Goal: Find specific page/section: Find specific page/section

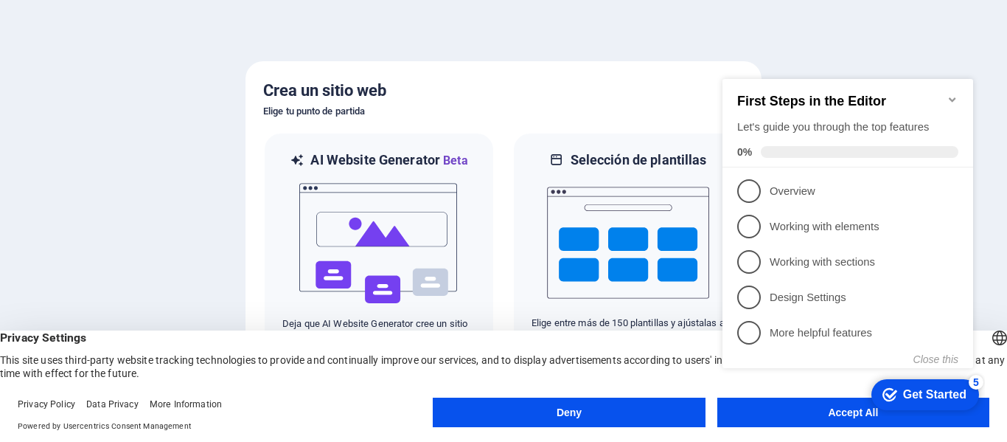
click at [822, 418] on appcues-checklist "Contextual help checklist present on screen" at bounding box center [851, 239] width 268 height 362
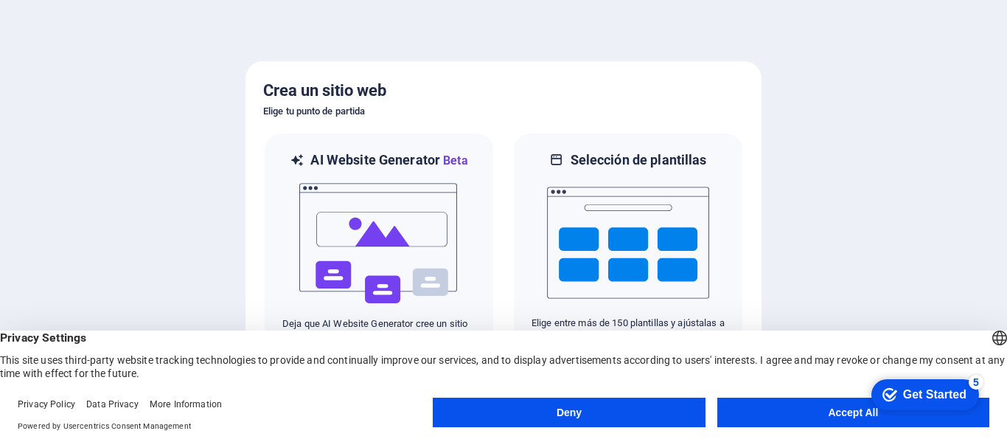
click at [810, 411] on button "Accept All" at bounding box center [853, 411] width 272 height 29
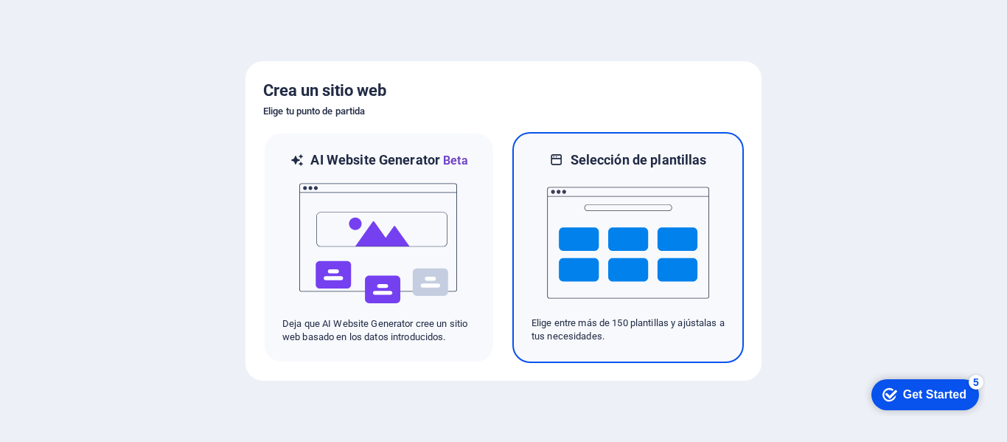
click at [622, 248] on img at bounding box center [628, 242] width 162 height 147
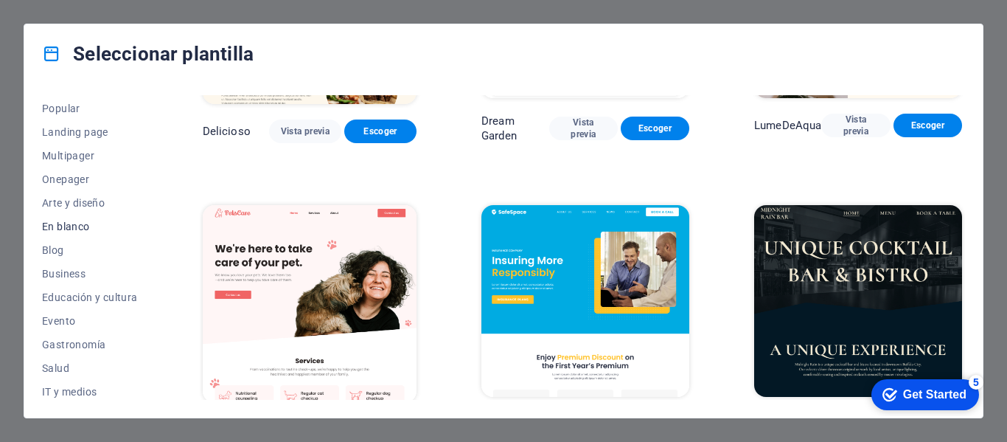
scroll to position [147, 0]
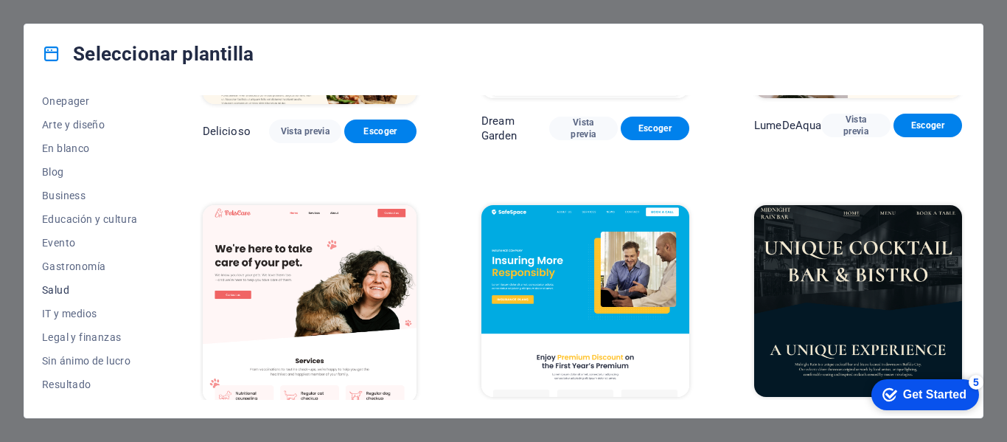
click at [66, 288] on span "Salud" at bounding box center [90, 290] width 96 height 12
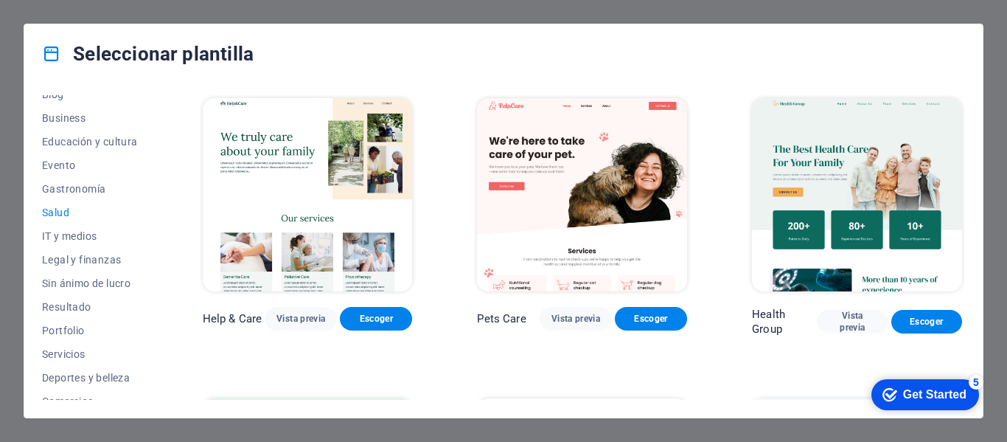
scroll to position [285, 0]
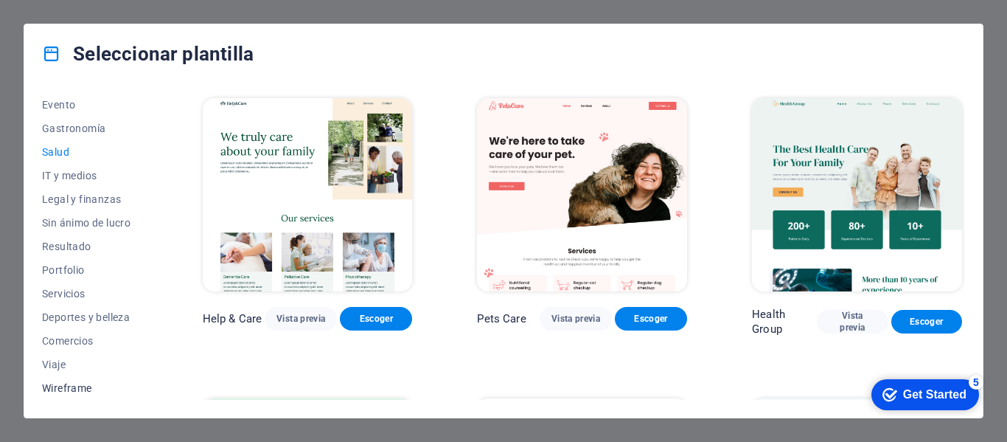
click at [61, 389] on span "Wireframe" at bounding box center [90, 388] width 96 height 12
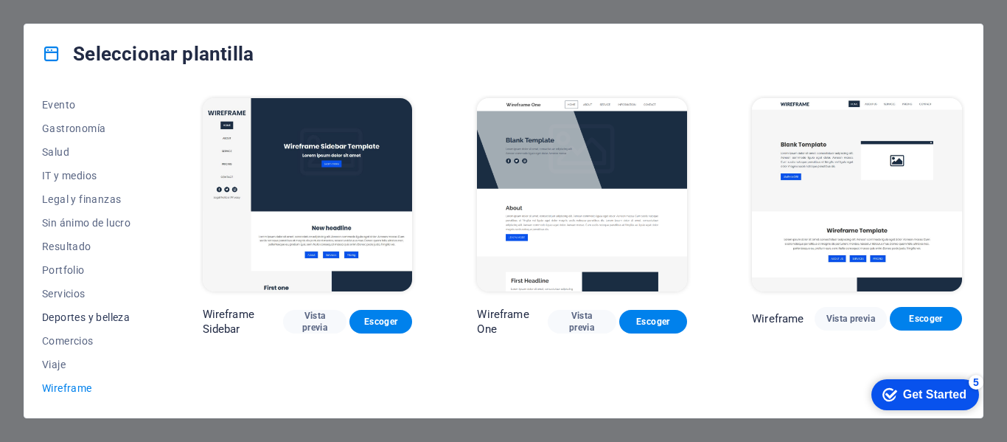
click at [59, 319] on span "Deportes y belleza" at bounding box center [90, 317] width 96 height 12
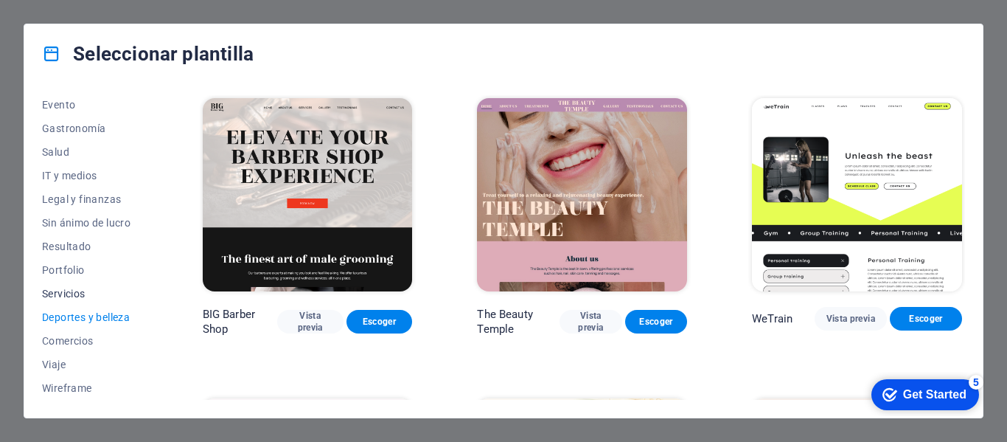
click at [70, 296] on span "Servicios" at bounding box center [90, 294] width 96 height 12
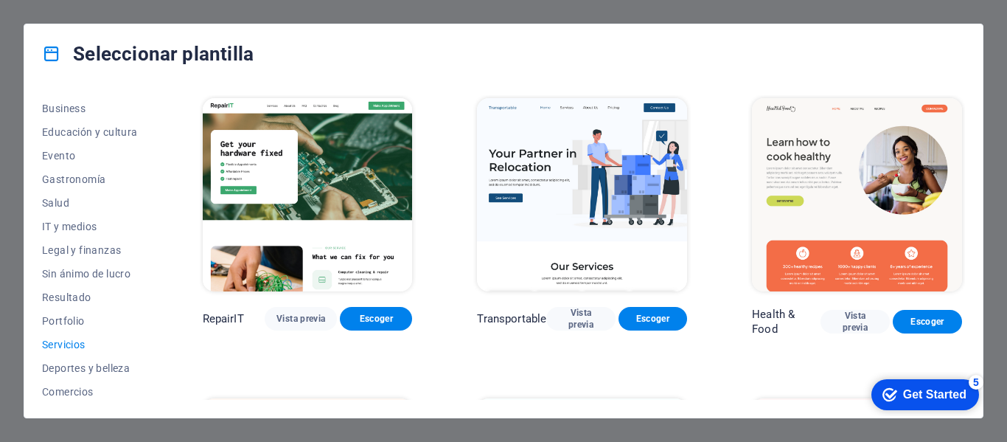
scroll to position [212, 0]
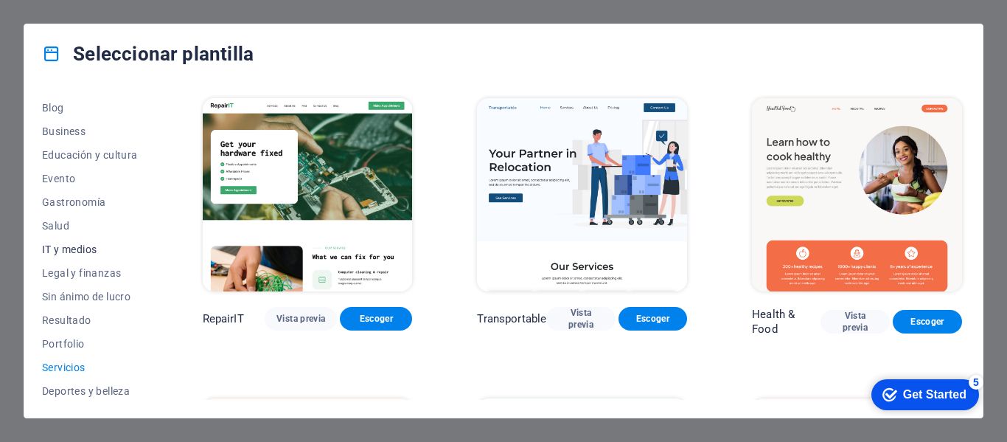
click at [69, 251] on span "IT y medios" at bounding box center [90, 249] width 96 height 12
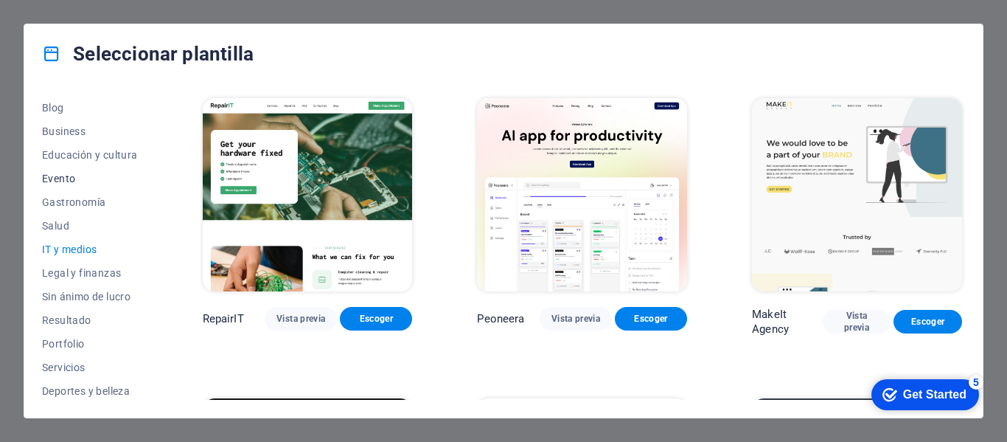
click at [63, 178] on span "Evento" at bounding box center [90, 179] width 96 height 12
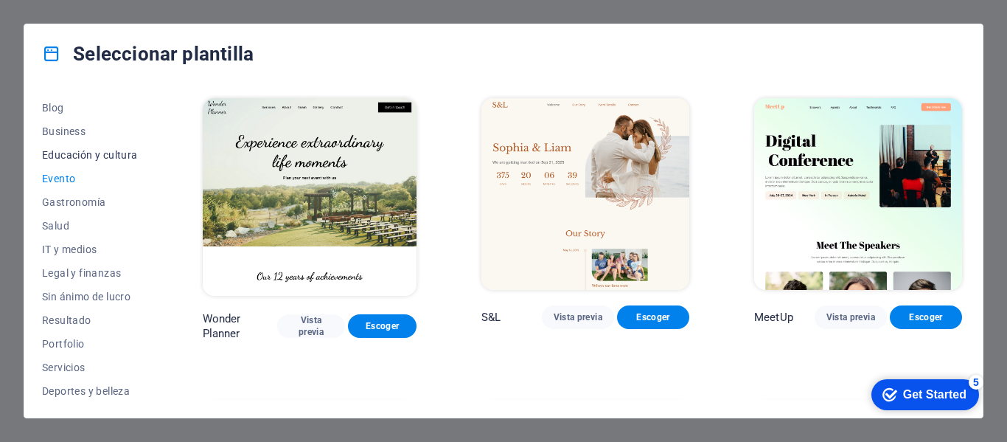
click at [71, 159] on span "Educación y cultura" at bounding box center [90, 155] width 96 height 12
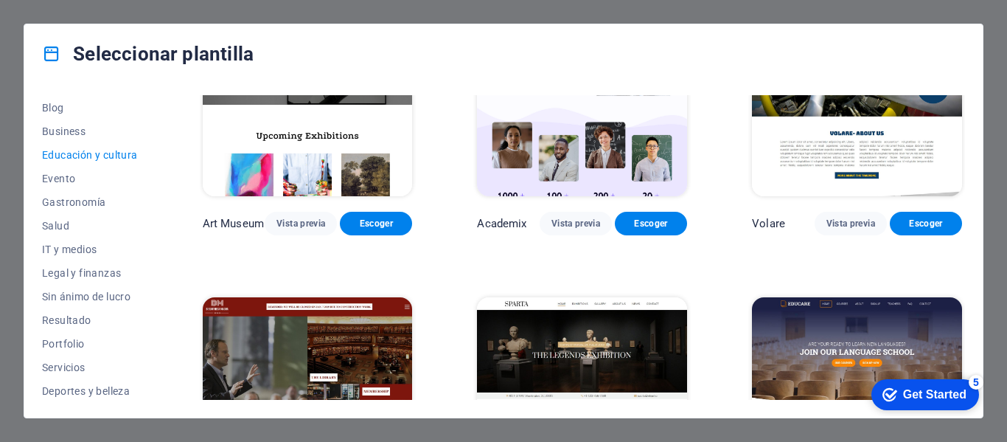
scroll to position [0, 0]
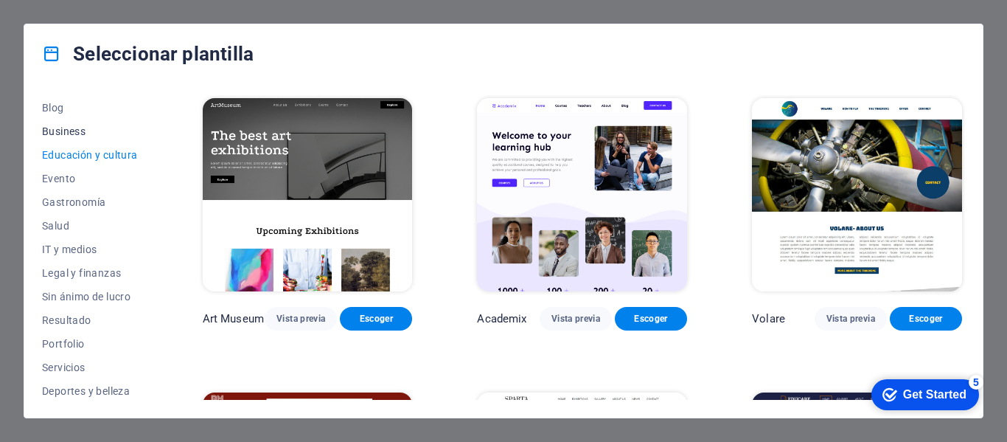
click at [83, 135] on span "Business" at bounding box center [90, 131] width 96 height 12
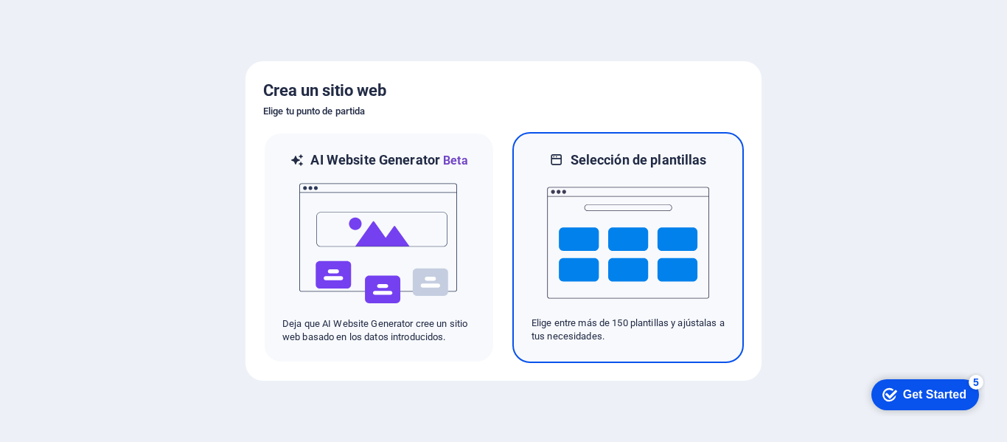
drag, startPoint x: 386, startPoint y: 197, endPoint x: 630, endPoint y: 184, distance: 244.4
click at [866, 148] on div at bounding box center [503, 221] width 1007 height 442
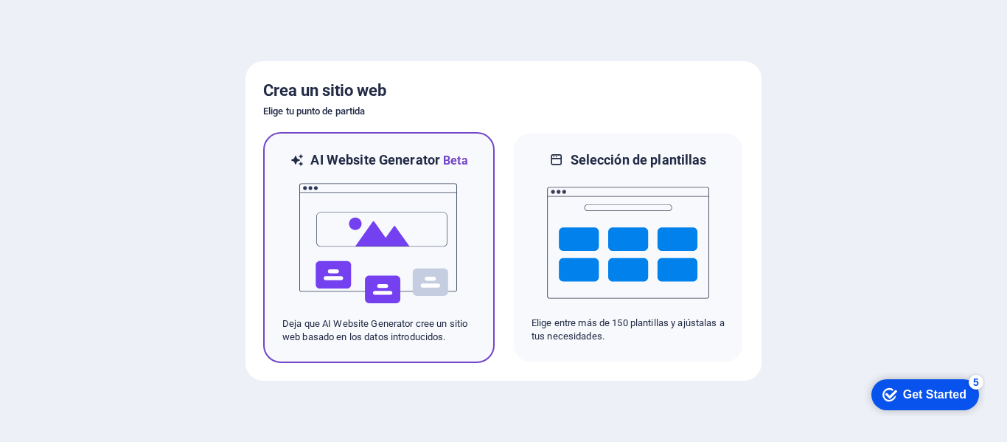
click at [401, 226] on img at bounding box center [379, 243] width 162 height 147
